Goal: Understand process/instructions: Learn about a topic

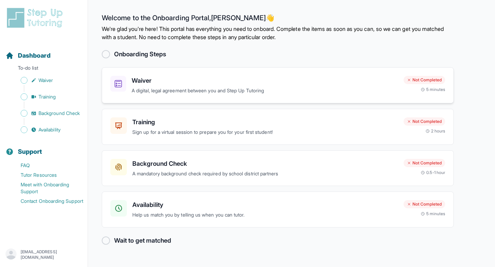
click at [271, 81] on h3 "Waiver" at bounding box center [265, 81] width 266 height 10
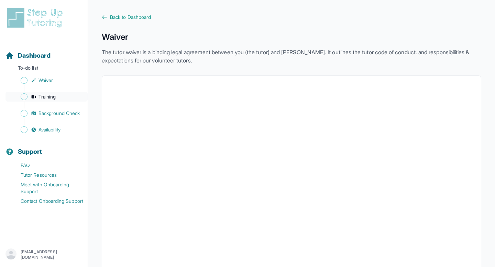
click at [54, 96] on span "Training" at bounding box center [47, 96] width 18 height 7
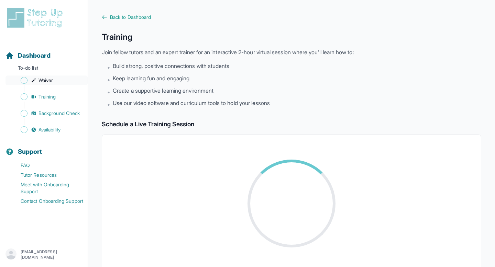
click at [58, 78] on link "Waiver" at bounding box center [46, 81] width 82 height 10
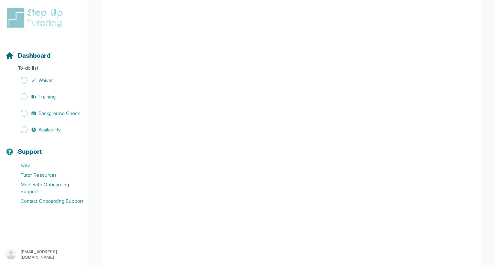
scroll to position [18, 0]
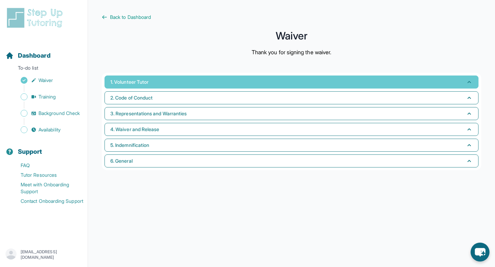
click at [204, 87] on button "1. Volunteer Tutor" at bounding box center [291, 82] width 374 height 13
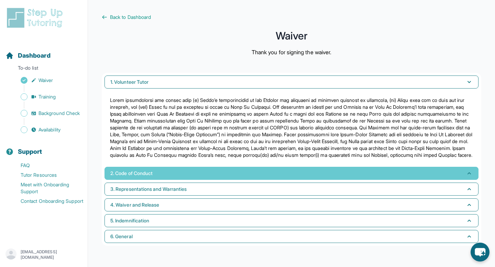
click at [190, 180] on button "2. Code of Conduct" at bounding box center [291, 173] width 374 height 13
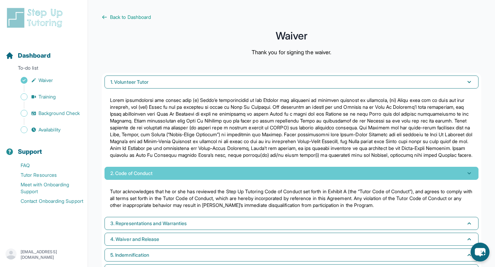
scroll to position [34, 0]
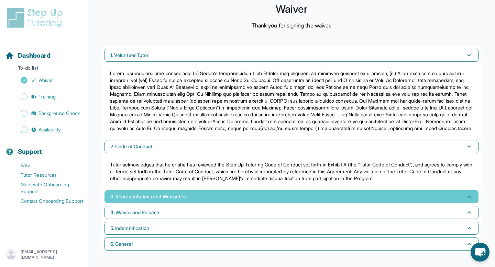
click at [197, 199] on button "3. Representations and Warranties" at bounding box center [291, 196] width 374 height 13
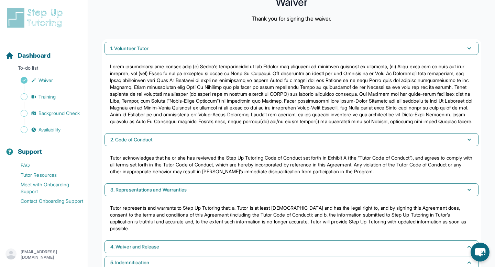
scroll to position [75, 0]
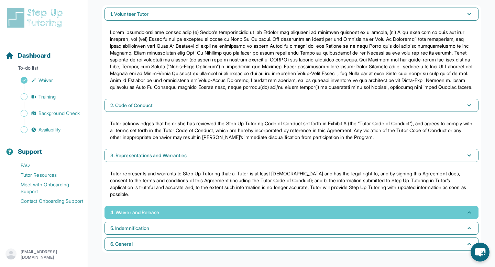
click at [224, 214] on button "4. Waiver and Release" at bounding box center [291, 212] width 374 height 13
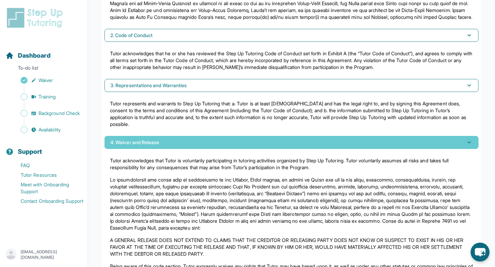
scroll to position [222, 0]
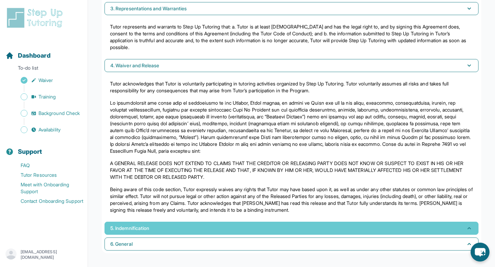
click at [226, 224] on button "5. Indemnification" at bounding box center [291, 228] width 374 height 13
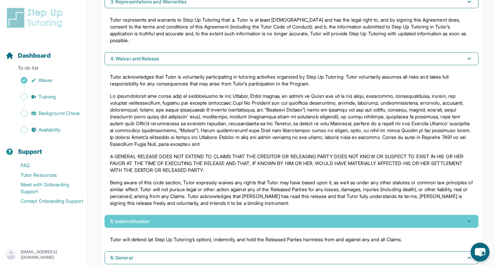
scroll to position [243, 0]
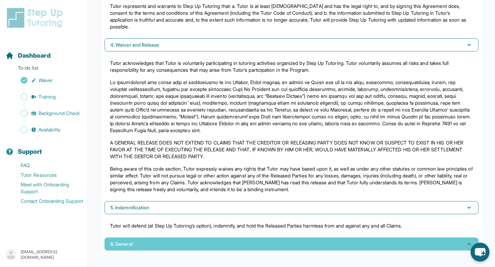
click at [230, 248] on button "6. General" at bounding box center [291, 244] width 374 height 13
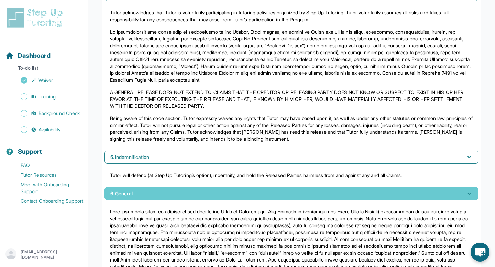
scroll to position [325, 0]
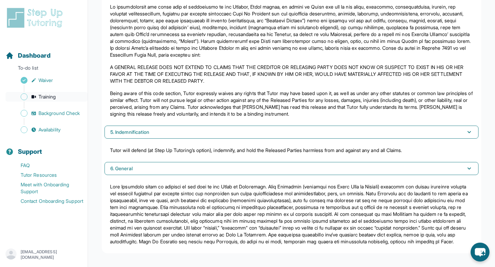
click at [54, 100] on span "Training" at bounding box center [47, 96] width 18 height 7
